Goal: Obtain resource: Download file/media

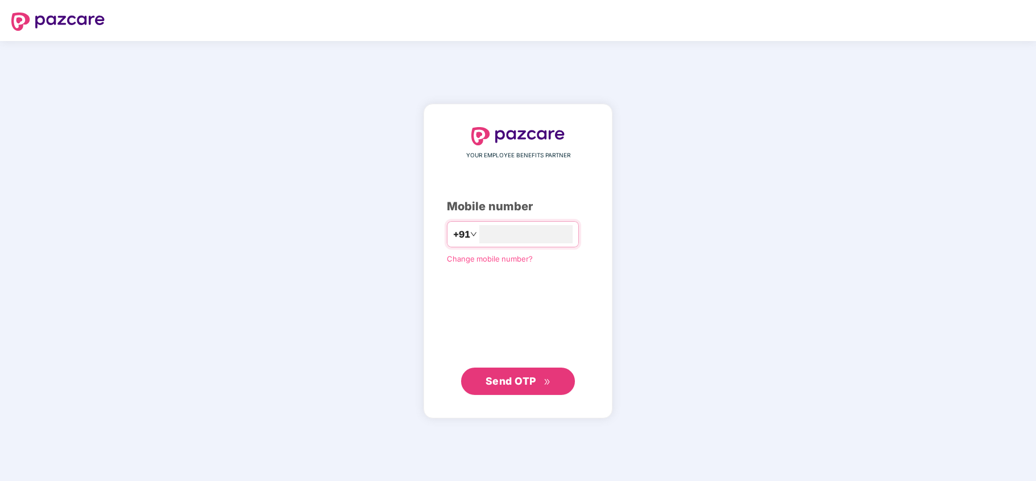
type input "**********"
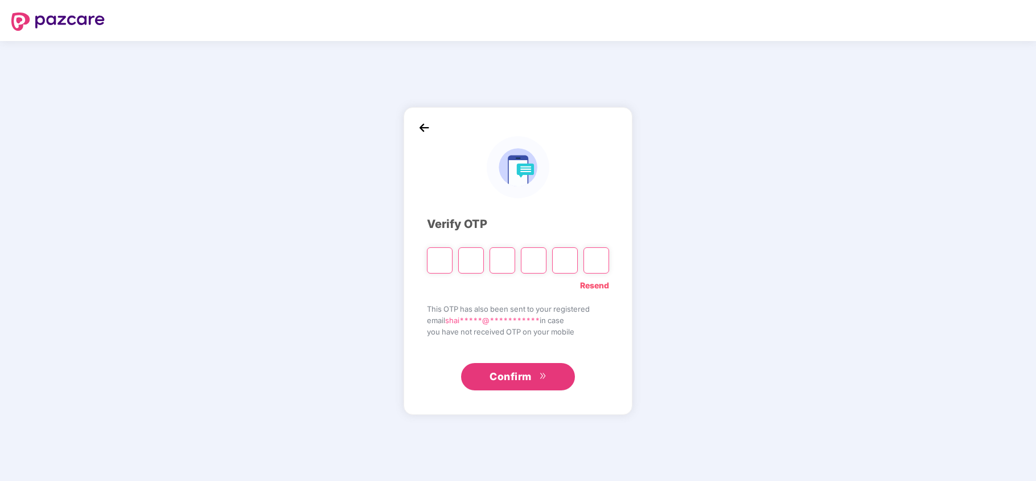
type input "*"
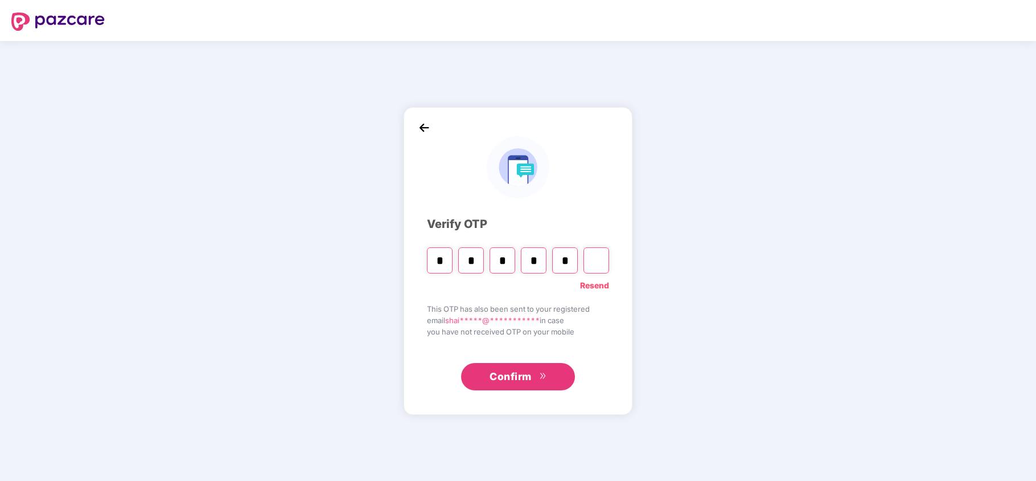
type input "*"
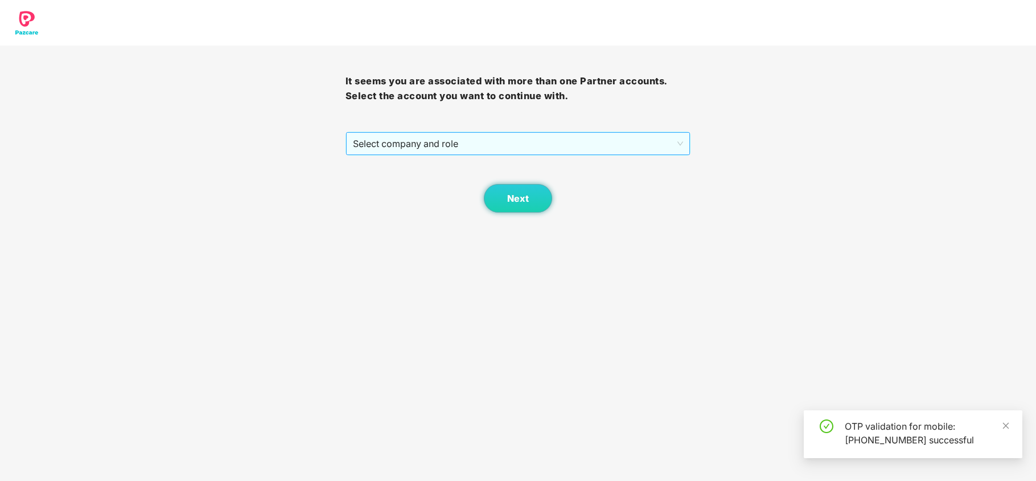
click at [408, 149] on span "Select company and role" at bounding box center [518, 144] width 331 height 22
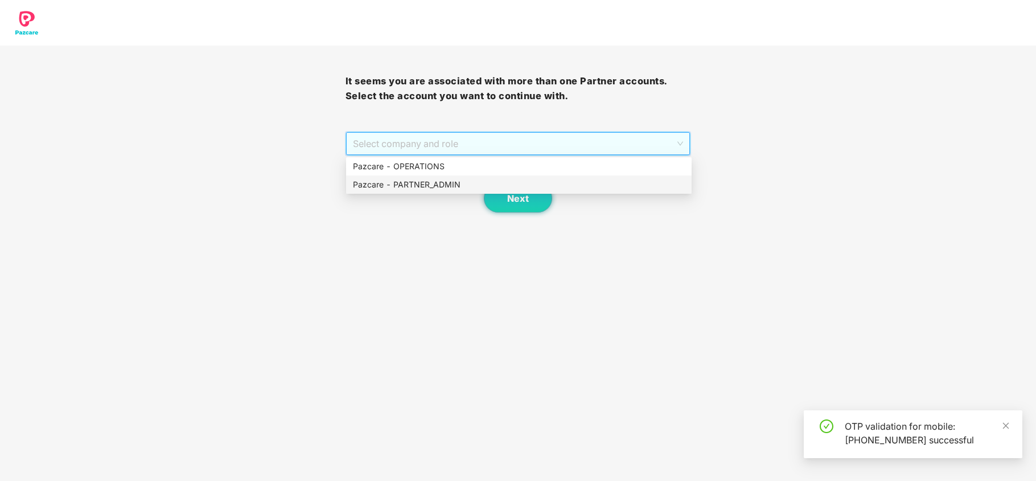
click at [401, 189] on div "Pazcare - PARTNER_ADMIN" at bounding box center [519, 184] width 332 height 13
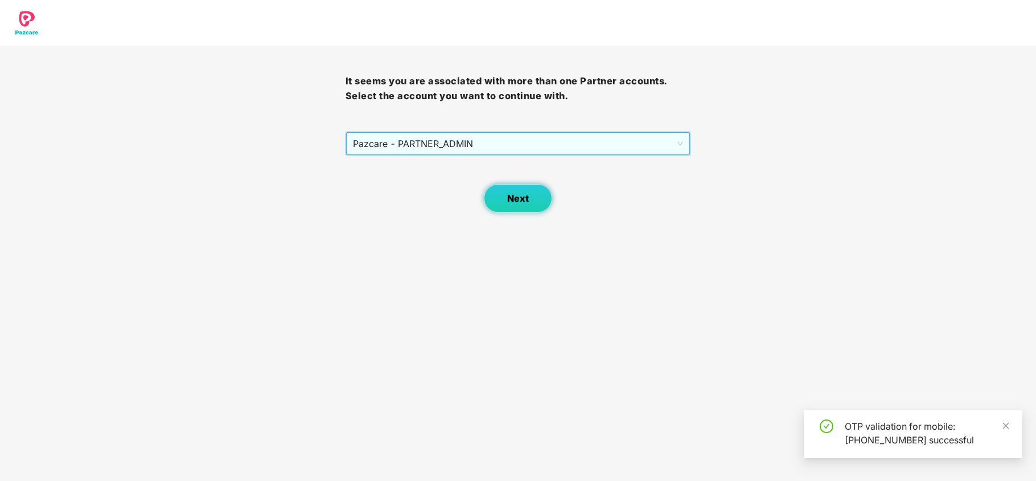
click at [506, 187] on button "Next" at bounding box center [518, 198] width 68 height 28
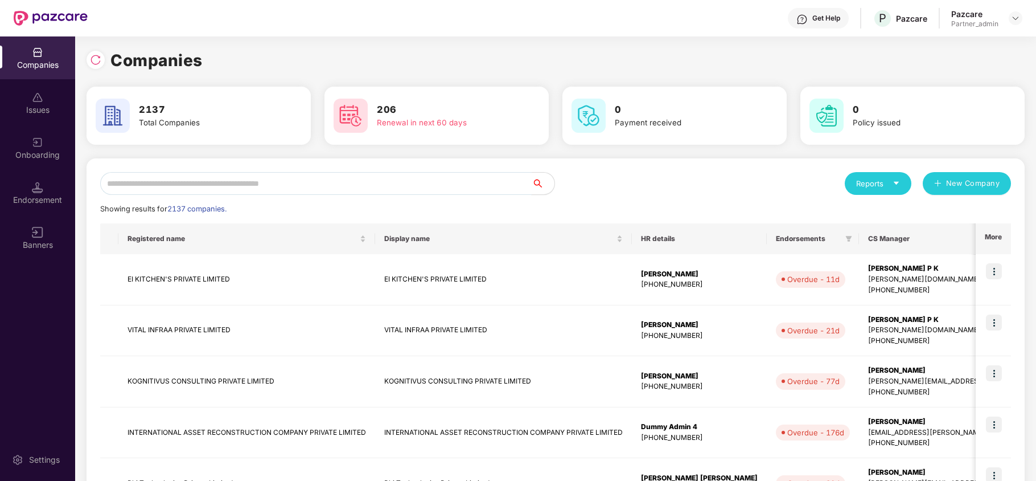
click at [265, 187] on input "text" at bounding box center [316, 183] width 432 height 23
paste input "**********"
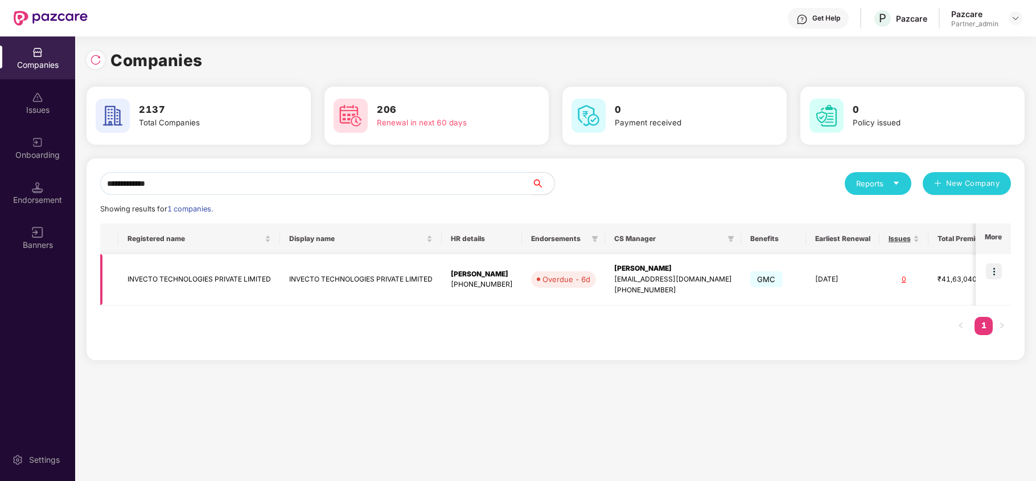
type input "**********"
click at [996, 272] on img at bounding box center [994, 271] width 16 height 16
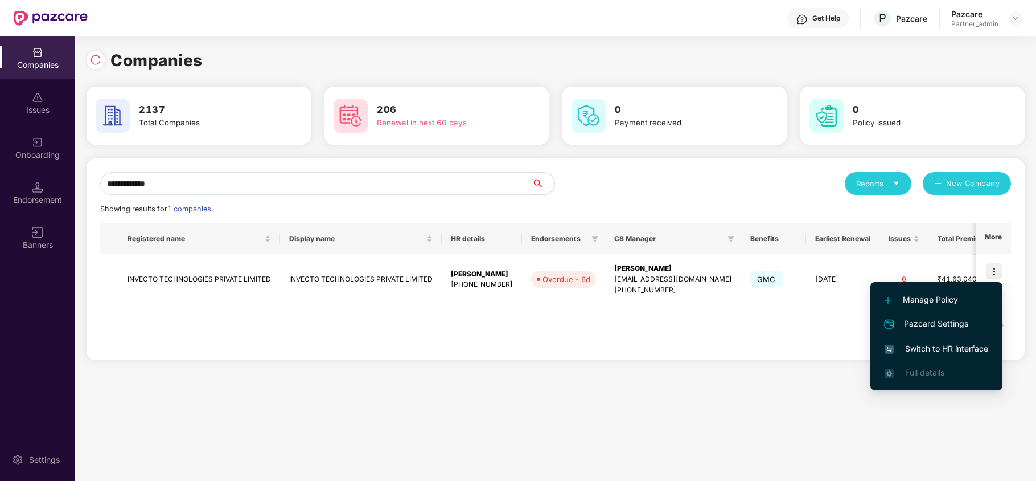
click at [955, 342] on span "Switch to HR interface" at bounding box center [937, 348] width 104 height 13
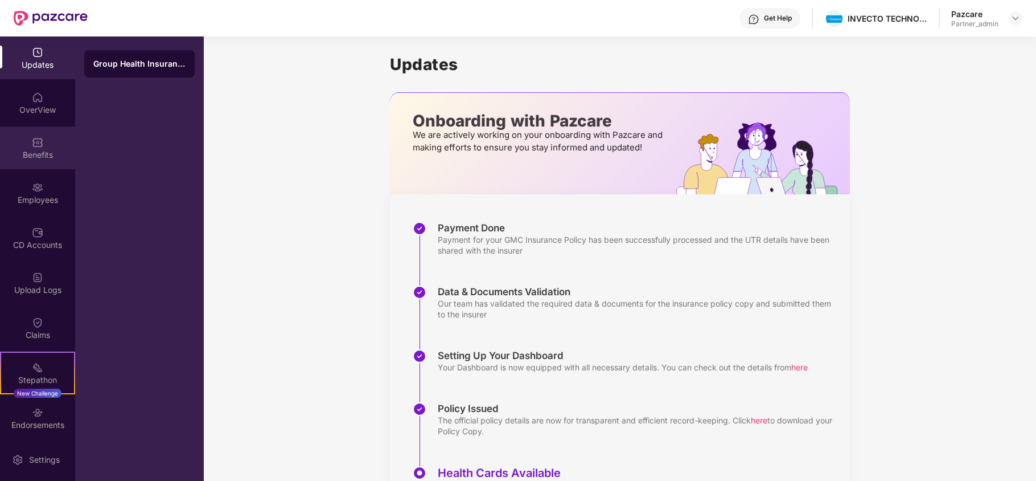
click at [15, 142] on div "Benefits" at bounding box center [37, 147] width 75 height 43
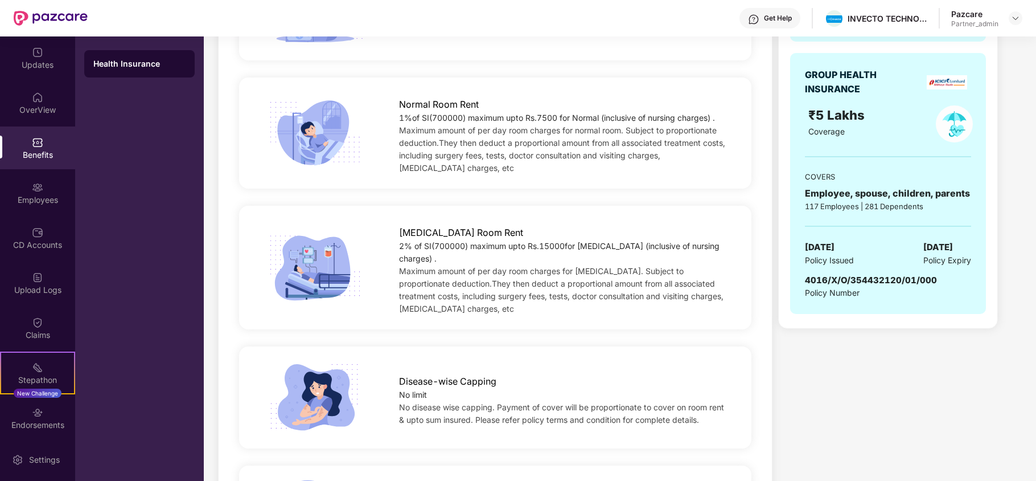
scroll to position [379, 0]
click at [32, 203] on div "Employees" at bounding box center [37, 199] width 75 height 11
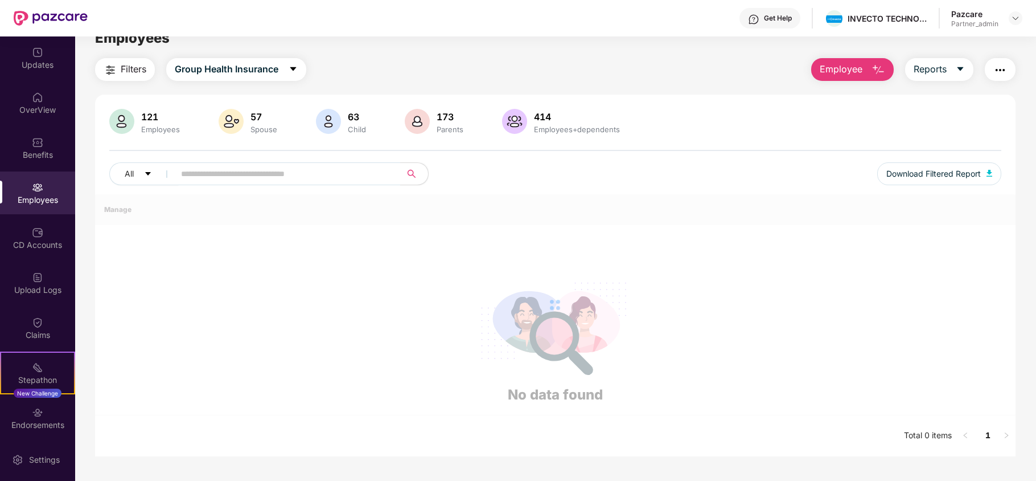
scroll to position [0, 0]
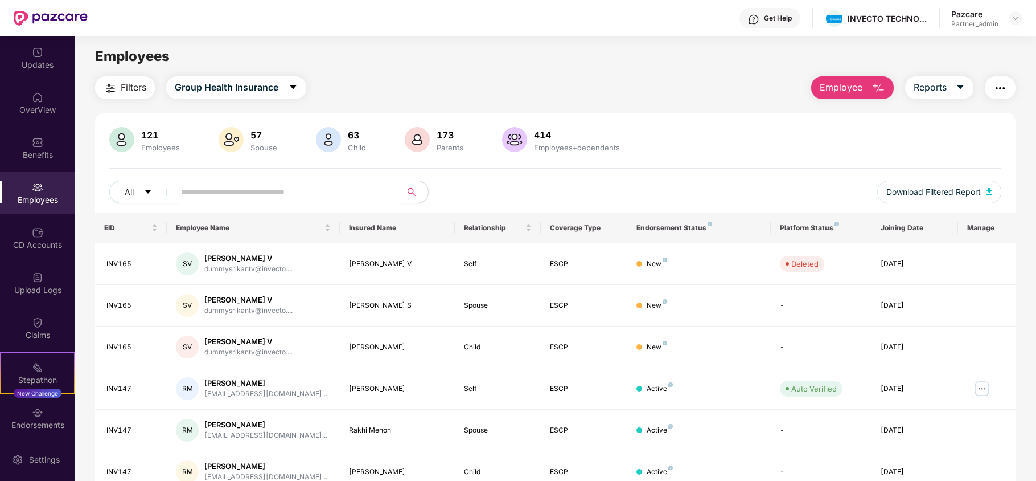
click at [126, 84] on span "Filters" at bounding box center [134, 87] width 26 height 14
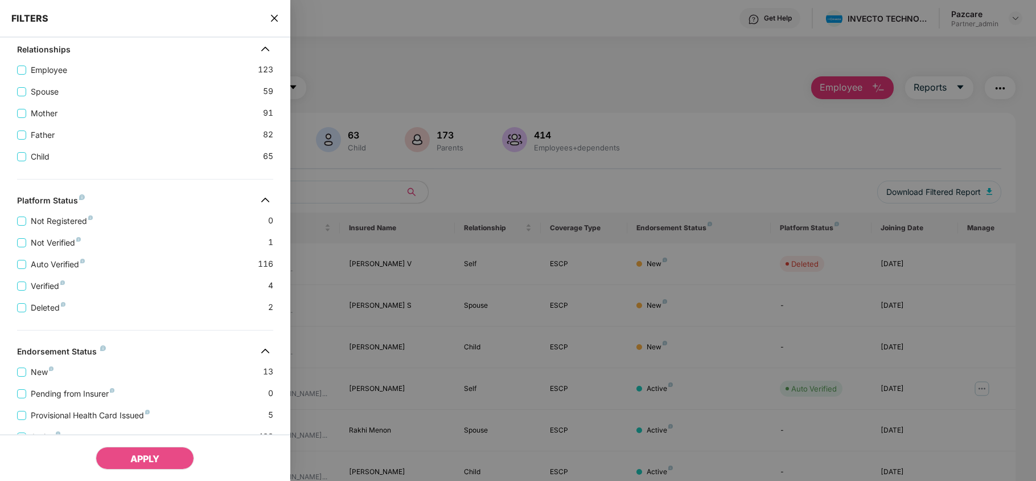
scroll to position [297, 0]
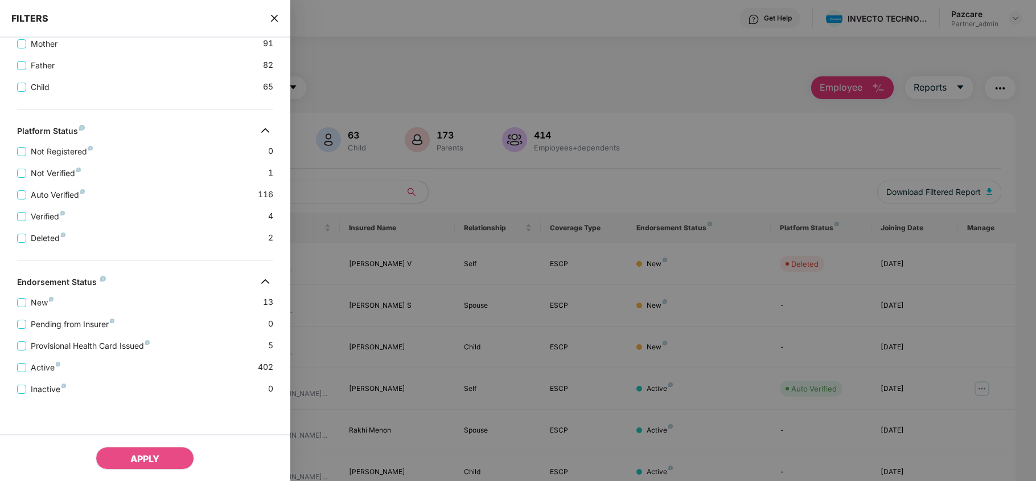
click at [274, 18] on icon "close" at bounding box center [273, 18] width 7 height 7
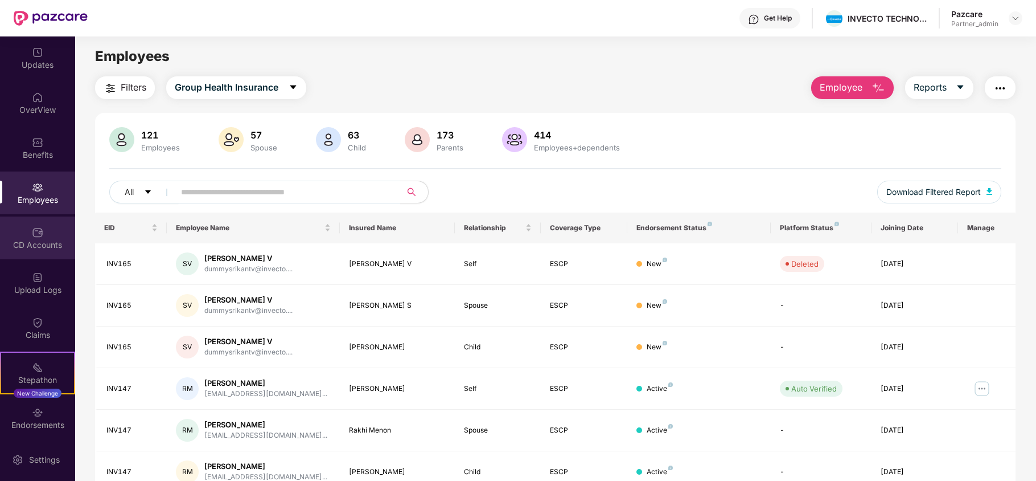
click at [44, 252] on div "CD Accounts" at bounding box center [37, 237] width 75 height 43
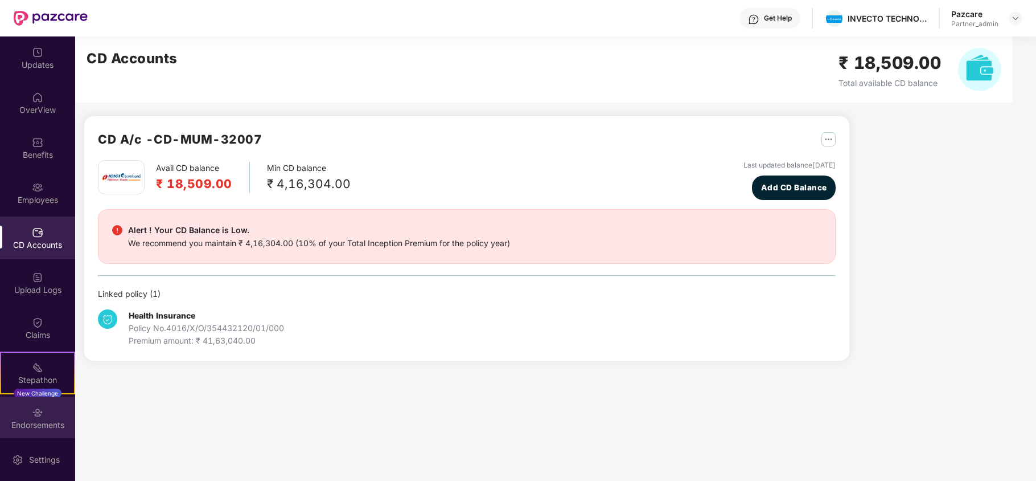
click at [26, 419] on div "Endorsements" at bounding box center [37, 424] width 75 height 11
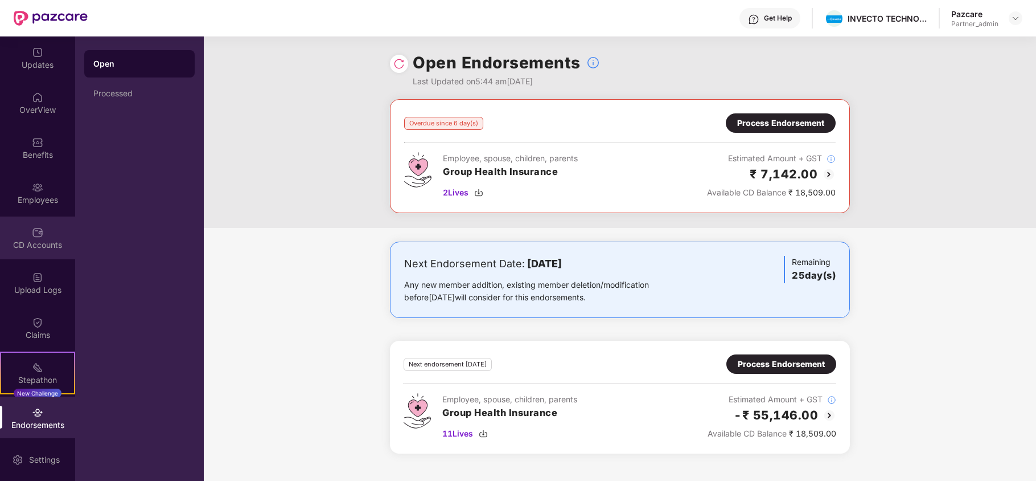
click at [32, 235] on img at bounding box center [37, 232] width 11 height 11
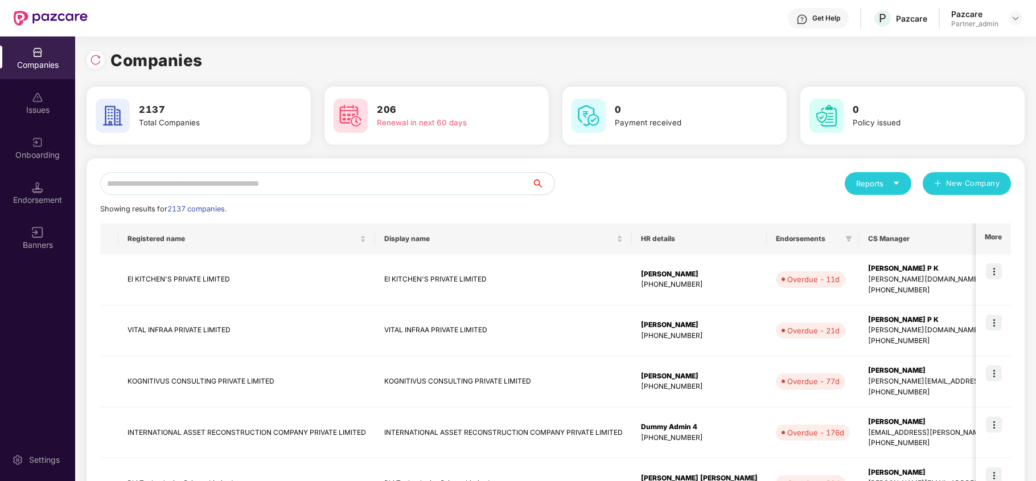
click at [137, 183] on input "text" at bounding box center [316, 183] width 432 height 23
paste input "**********"
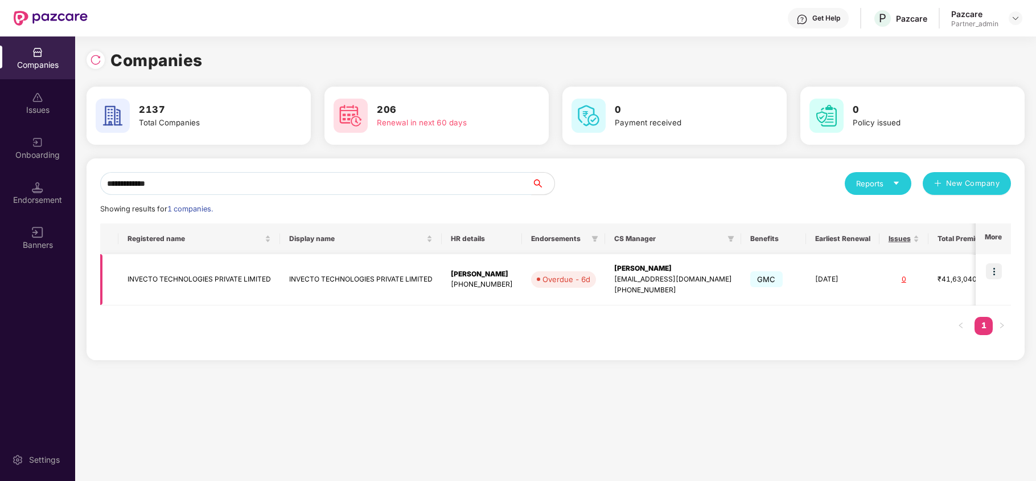
type input "**********"
click at [153, 276] on td "INVECTO TECHNOLOGIES PRIVATE LIMITED" at bounding box center [199, 279] width 162 height 51
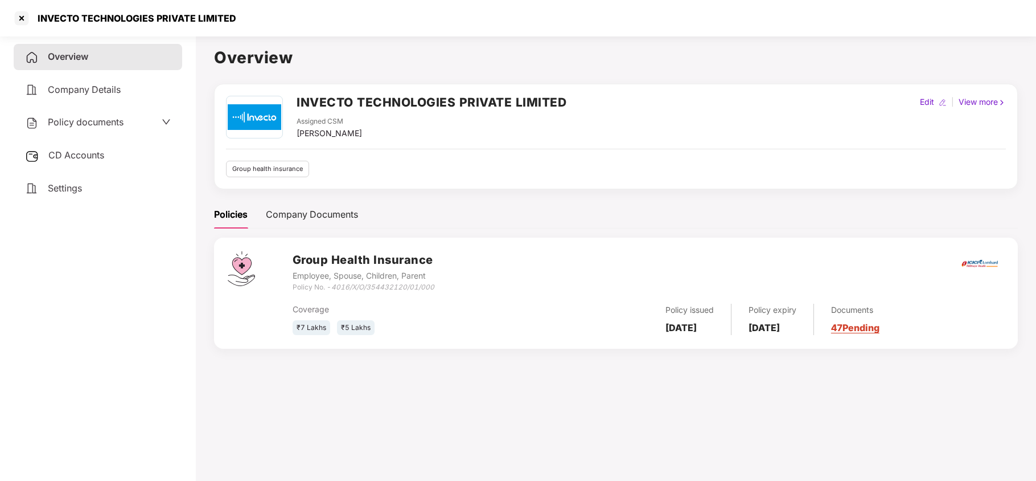
click at [65, 185] on span "Settings" at bounding box center [65, 187] width 34 height 11
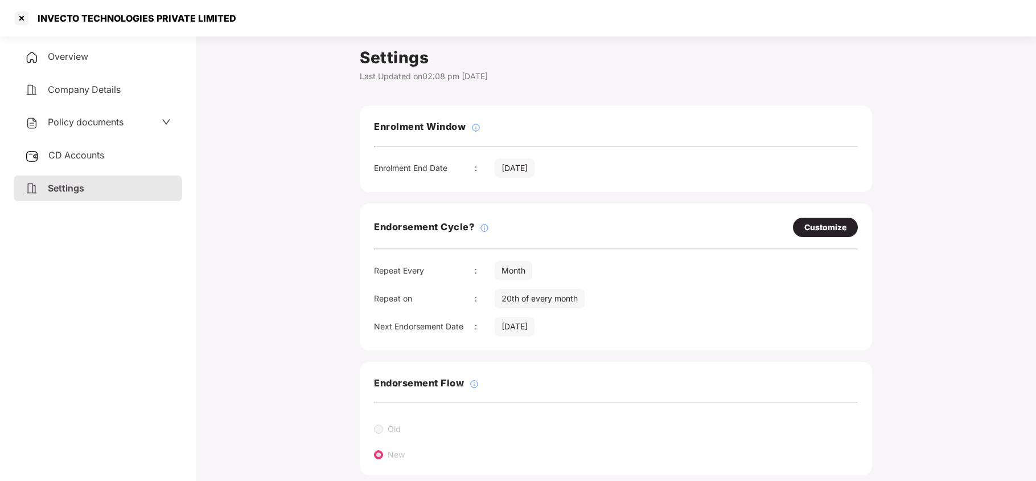
click at [89, 121] on span "Policy documents" at bounding box center [86, 121] width 76 height 11
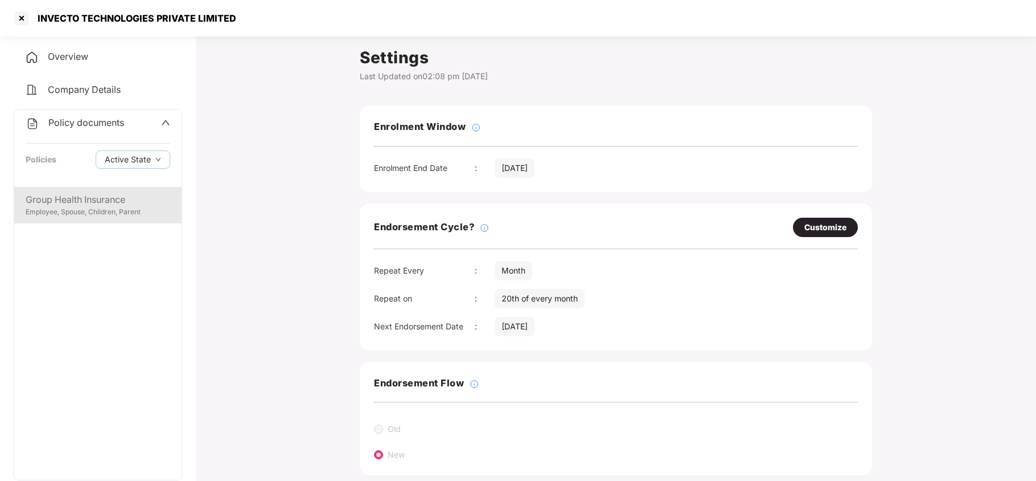
click at [114, 192] on div "Group Health Insurance" at bounding box center [98, 199] width 145 height 14
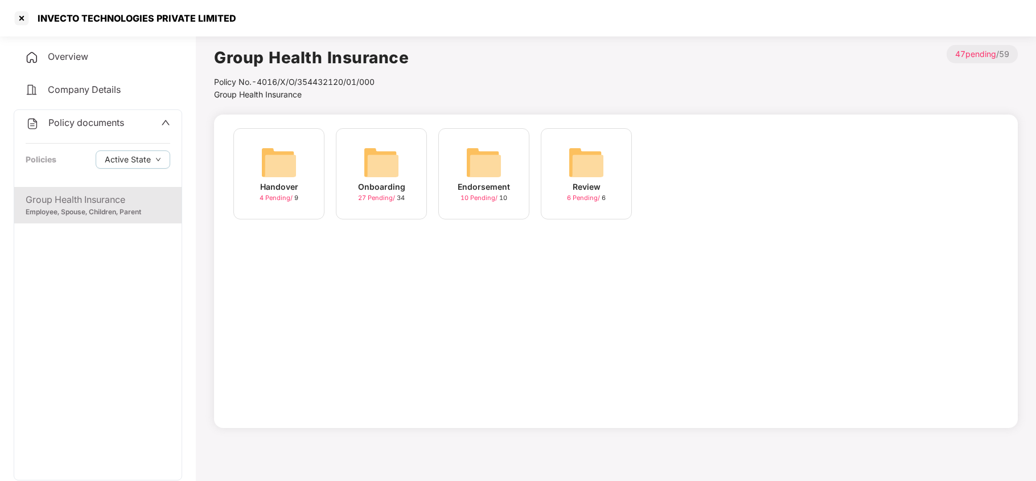
click at [370, 171] on img at bounding box center [381, 162] width 36 height 36
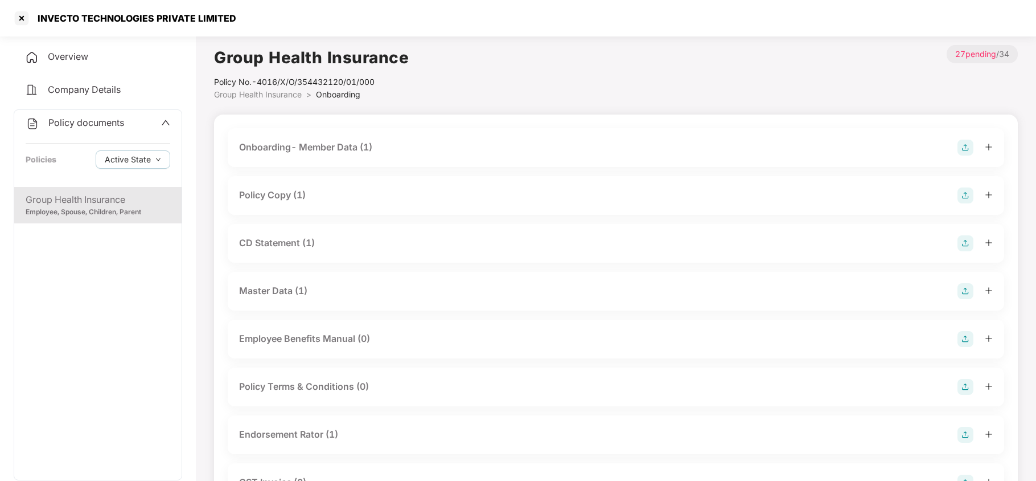
click at [303, 190] on div "Policy Copy (1)" at bounding box center [272, 195] width 67 height 14
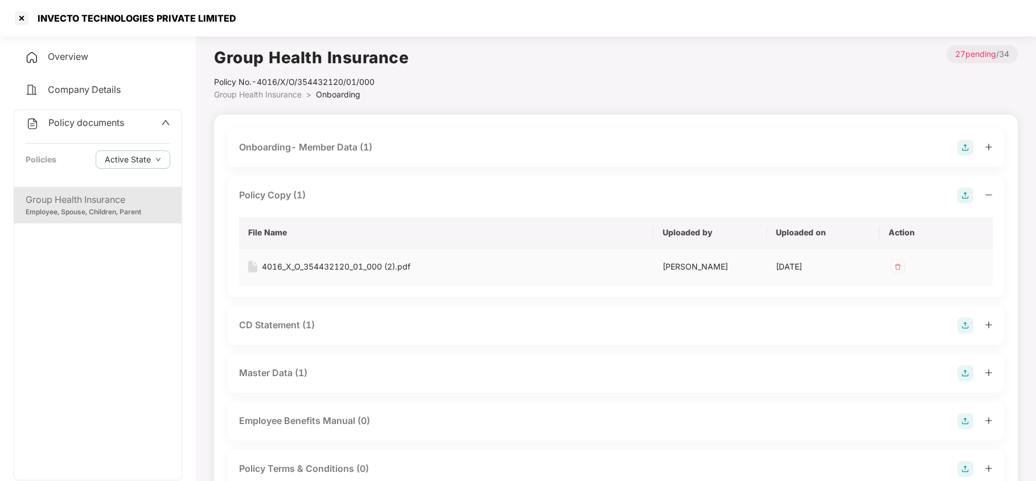
click at [353, 265] on div "4016_X_O_354432120_01_000 (2).pdf" at bounding box center [336, 266] width 149 height 13
click at [15, 20] on div at bounding box center [22, 18] width 18 height 18
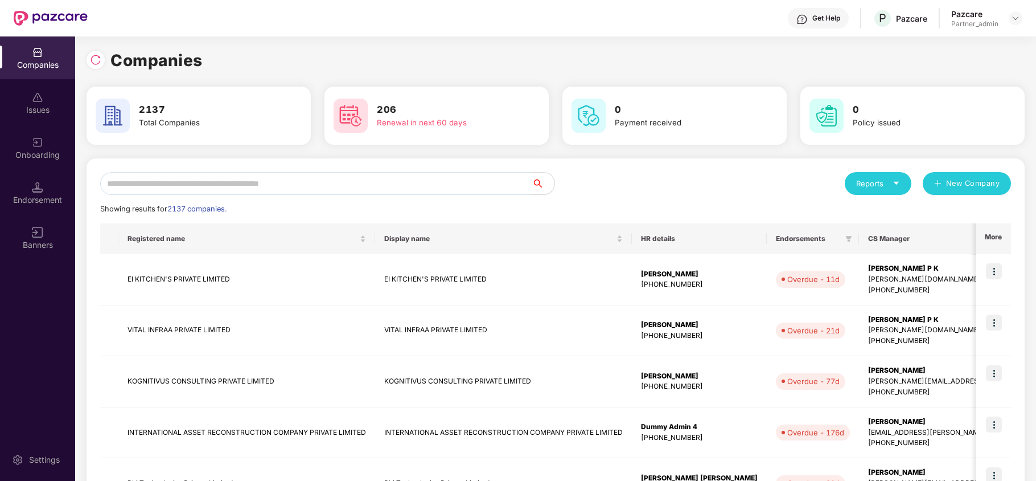
click at [883, 182] on div "Reports" at bounding box center [878, 183] width 44 height 11
click at [876, 210] on div "Companies" at bounding box center [873, 213] width 42 height 13
click at [215, 174] on input "text" at bounding box center [316, 183] width 432 height 23
paste input "**********"
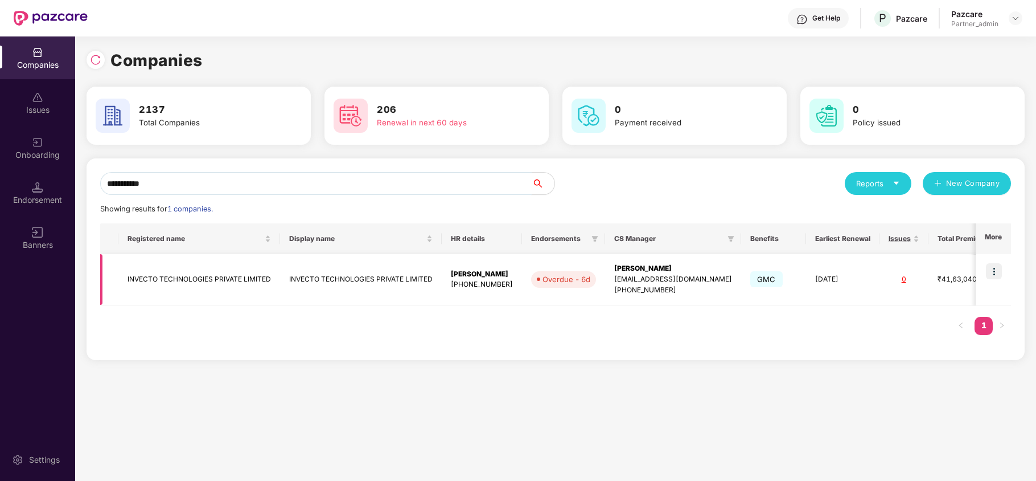
type input "**********"
click at [170, 282] on td "INVECTO TECHNOLOGIES PRIVATE LIMITED" at bounding box center [199, 279] width 162 height 51
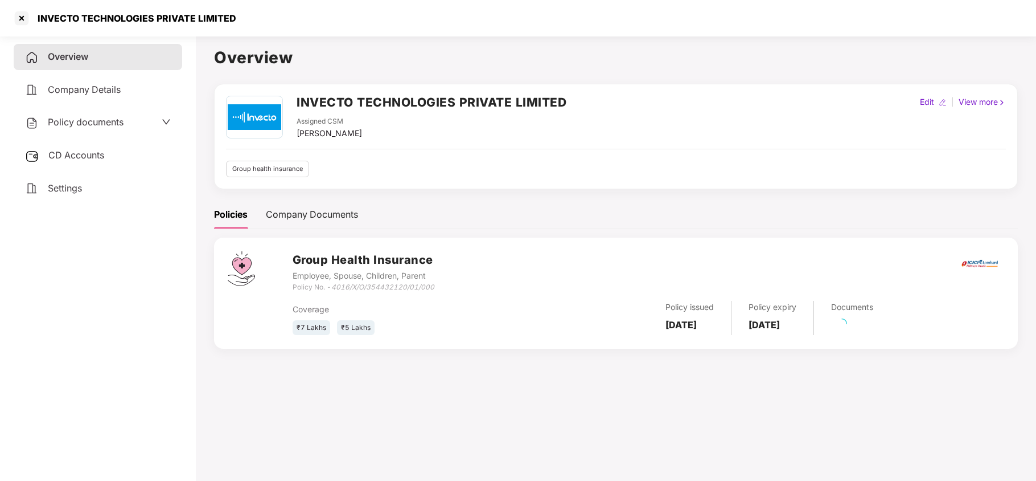
click at [73, 116] on span "Policy documents" at bounding box center [86, 121] width 76 height 11
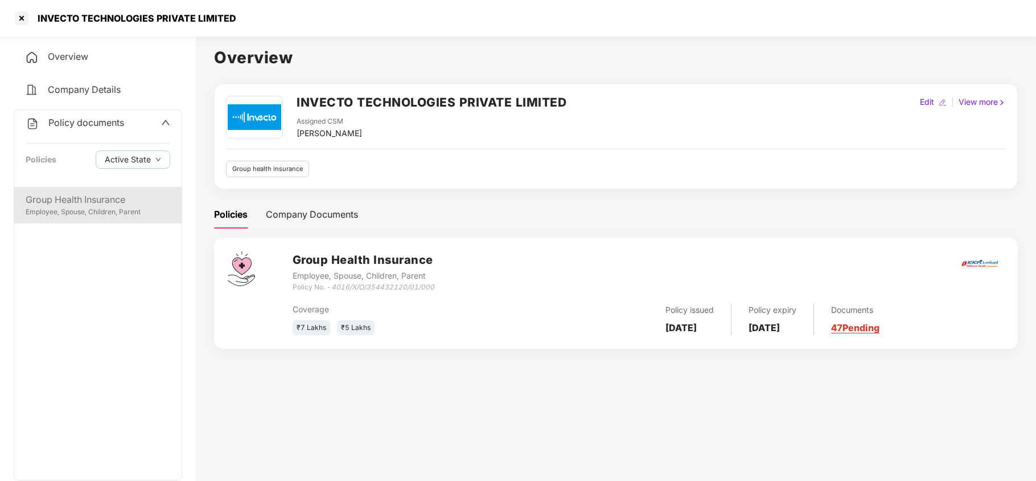
click at [97, 212] on div "Employee, Spouse, Children, Parent" at bounding box center [98, 212] width 145 height 11
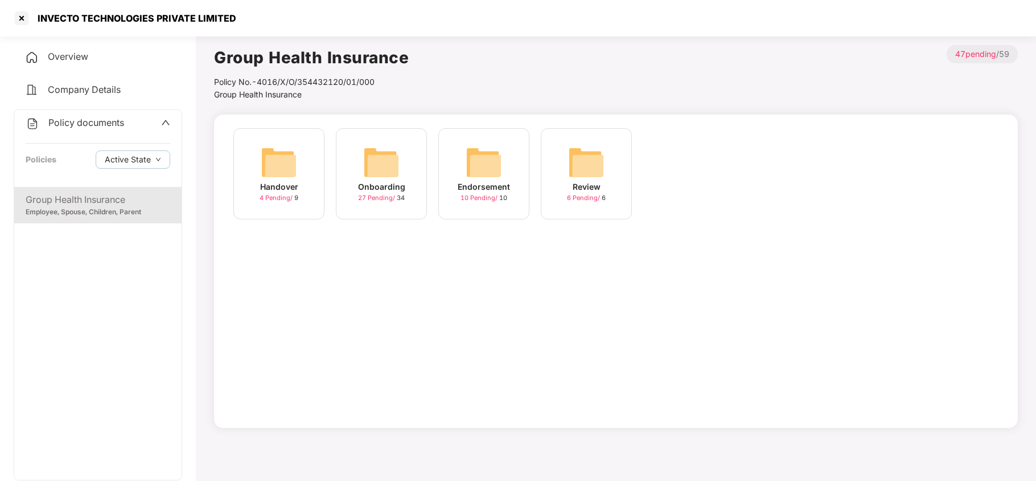
click at [376, 176] on img at bounding box center [381, 162] width 36 height 36
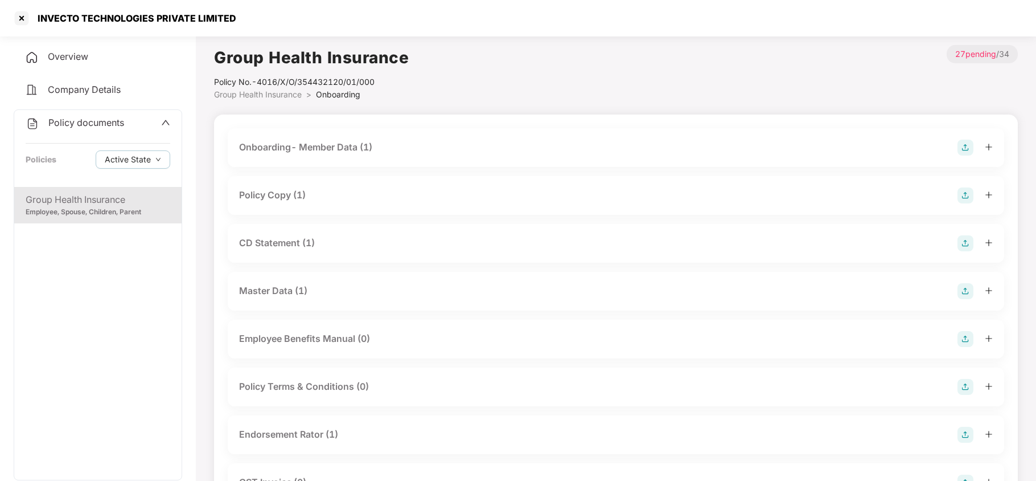
click at [296, 196] on div "Policy Copy (1)" at bounding box center [272, 195] width 67 height 14
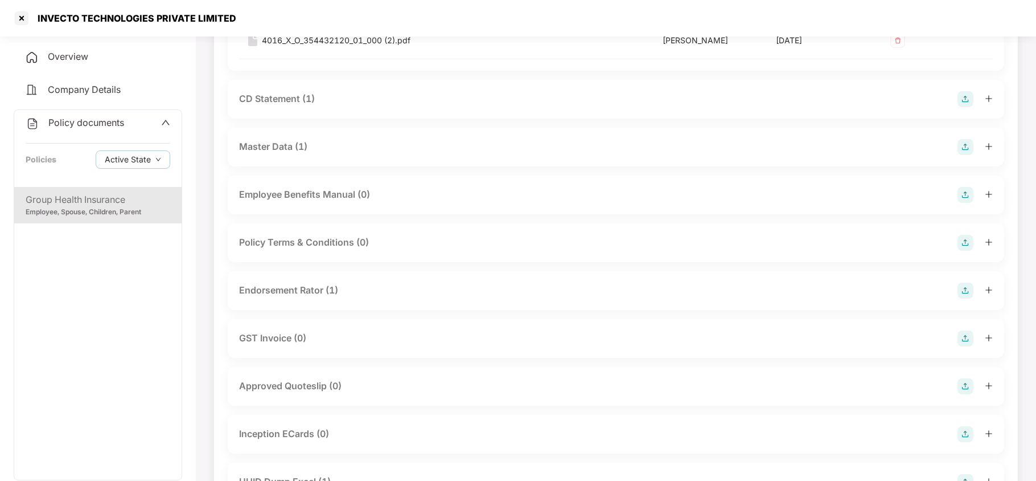
scroll to position [228, 0]
click at [306, 292] on div "Endorsement Rator (1)" at bounding box center [288, 288] width 99 height 14
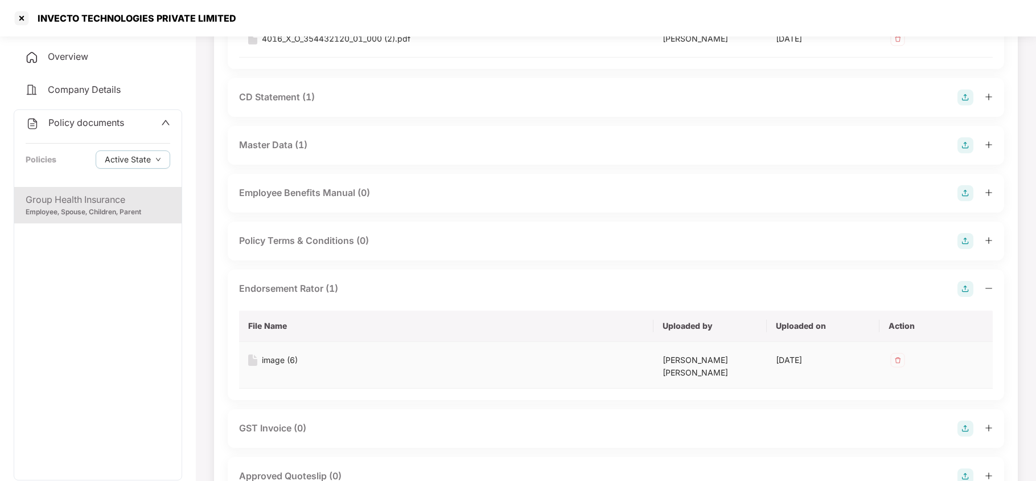
click at [283, 358] on div "image (6)" at bounding box center [280, 360] width 36 height 13
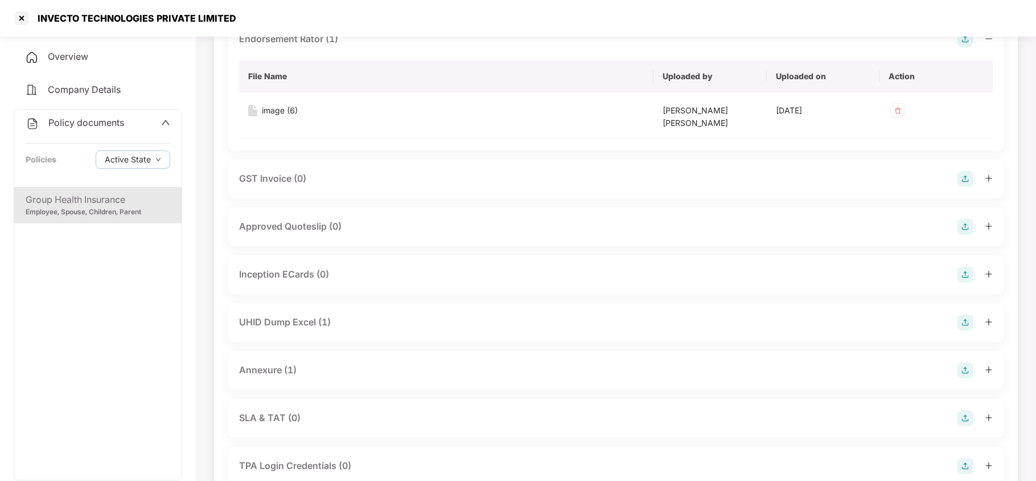
scroll to position [531, 0]
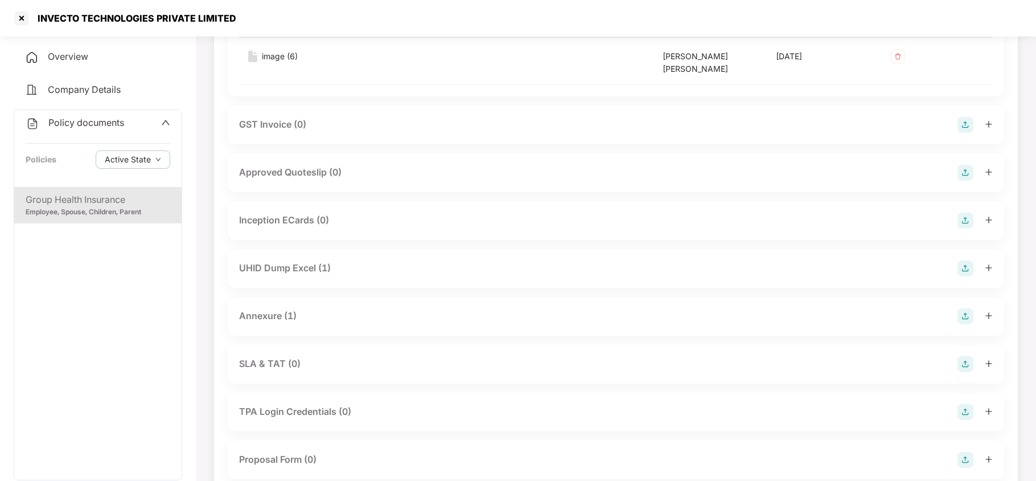
click at [303, 308] on div "Annexure (1)" at bounding box center [616, 316] width 754 height 16
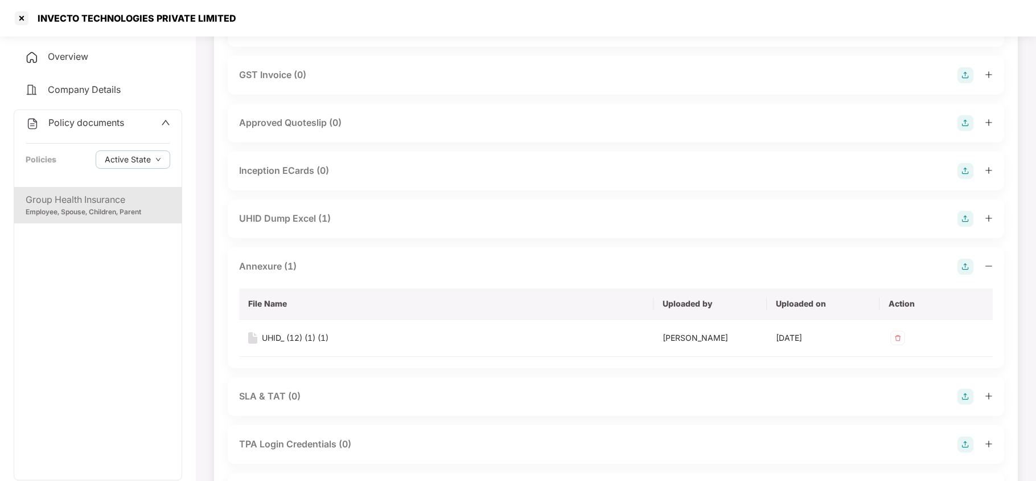
scroll to position [607, 0]
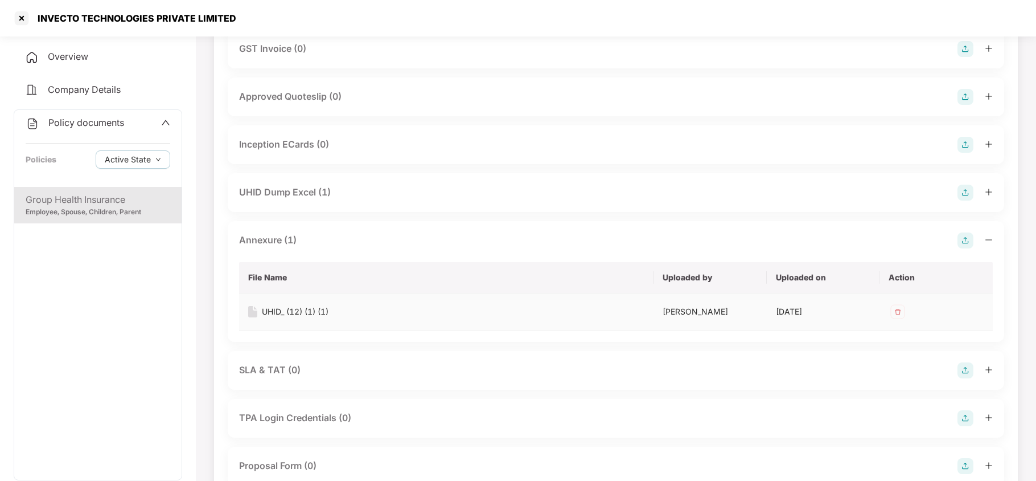
click at [313, 305] on div "UHID_ (12) (1) (1)" at bounding box center [295, 311] width 67 height 13
click at [284, 185] on div "UHID Dump Excel (1)" at bounding box center [285, 192] width 92 height 14
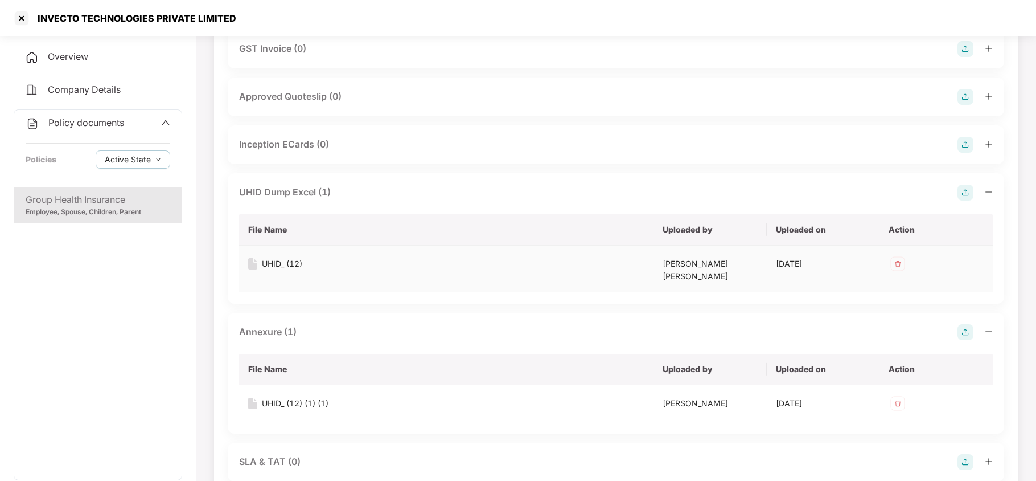
click at [284, 246] on td "UHID_ (12)" at bounding box center [446, 268] width 415 height 47
click at [285, 257] on div "UHID_ (12)" at bounding box center [282, 263] width 40 height 13
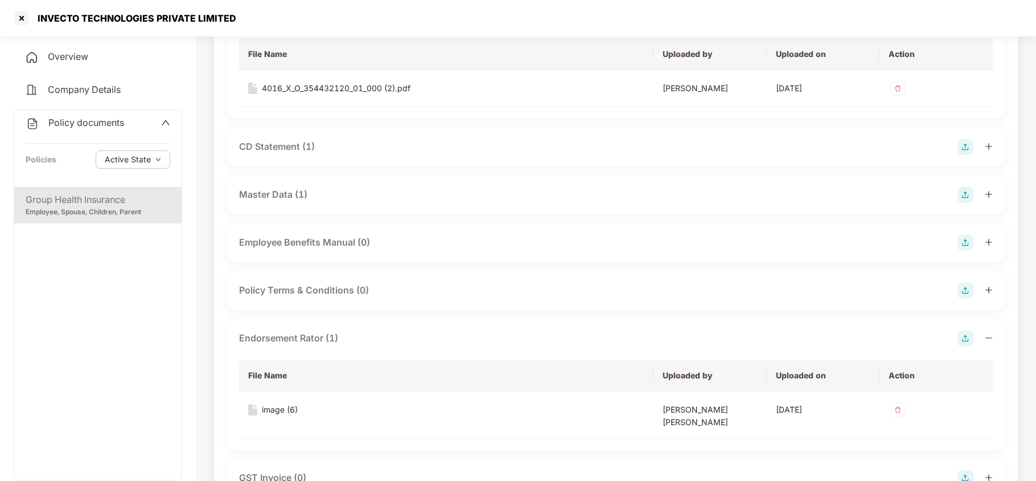
scroll to position [151, 0]
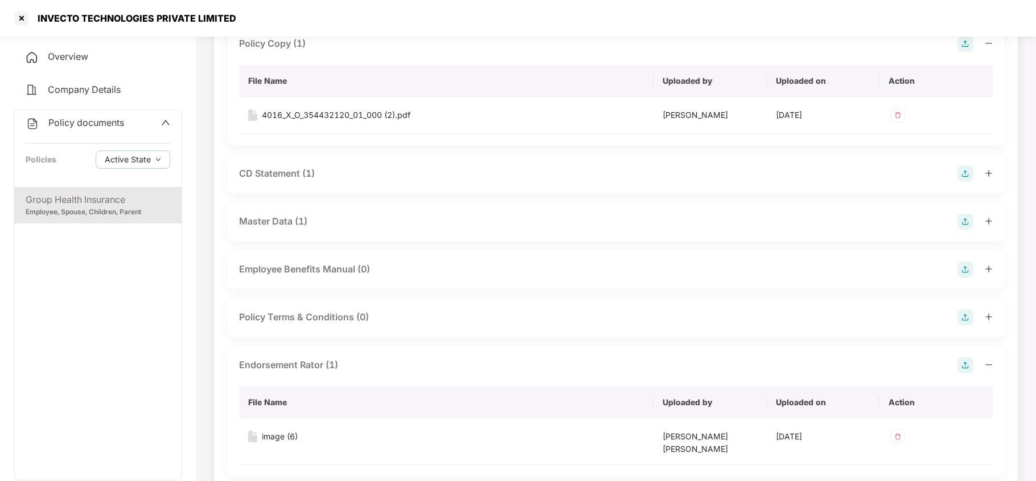
click at [283, 222] on div "Master Data (1)" at bounding box center [273, 221] width 68 height 14
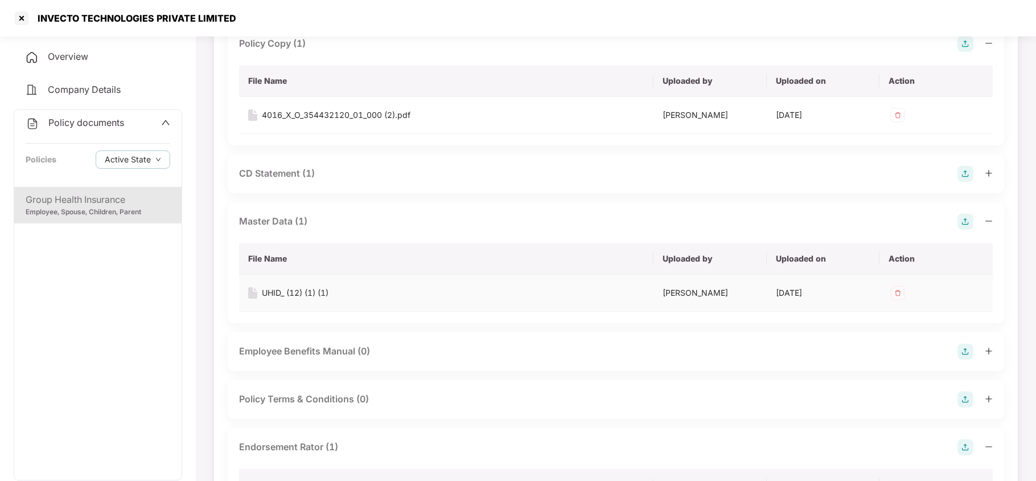
click at [317, 290] on div "UHID_ (12) (1) (1)" at bounding box center [295, 292] width 67 height 13
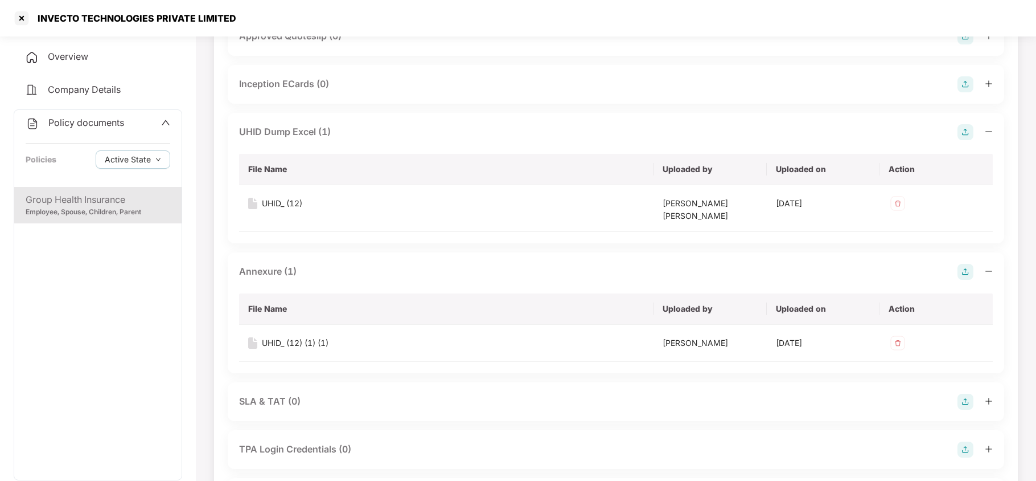
scroll to position [759, 0]
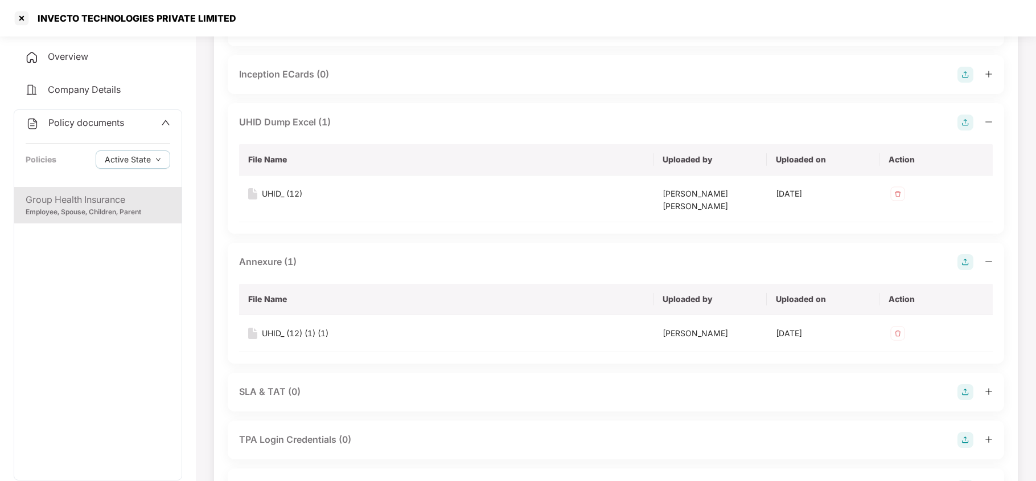
click at [962, 254] on img at bounding box center [966, 262] width 16 height 16
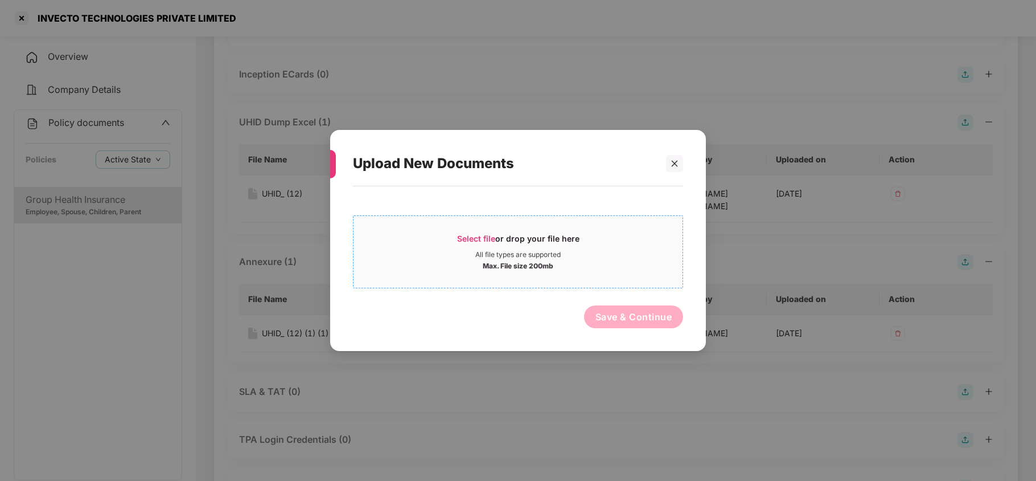
click at [482, 237] on span "Select file" at bounding box center [476, 238] width 38 height 10
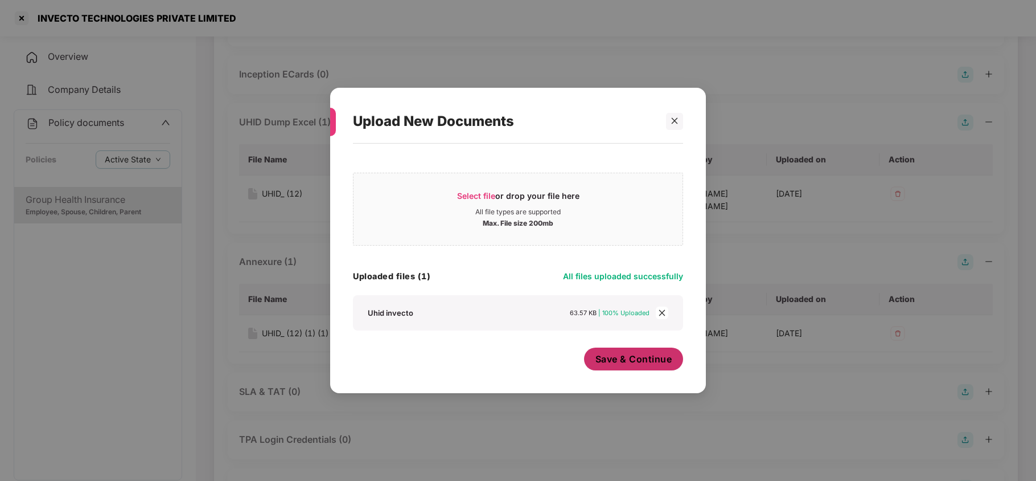
click at [629, 360] on span "Save & Continue" at bounding box center [634, 358] width 77 height 13
